Goal: Task Accomplishment & Management: Use online tool/utility

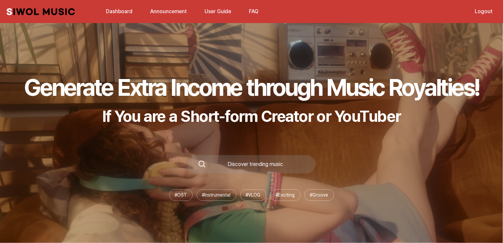
click at [125, 12] on link "Dashboard" at bounding box center [119, 11] width 35 height 14
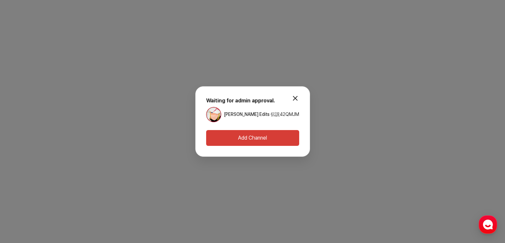
click at [250, 138] on button "Add Channel" at bounding box center [252, 138] width 93 height 16
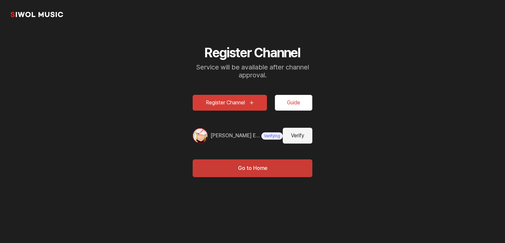
click at [288, 138] on button "Verify" at bounding box center [298, 136] width 30 height 16
type input "**********"
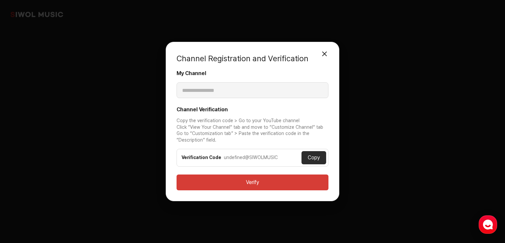
click at [322, 52] on button "Close Modal" at bounding box center [324, 53] width 13 height 13
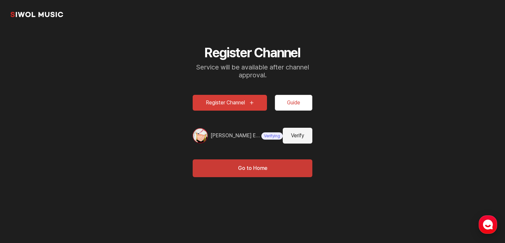
click at [488, 225] on icon "button" at bounding box center [488, 224] width 12 height 12
